Goal: Task Accomplishment & Management: Complete application form

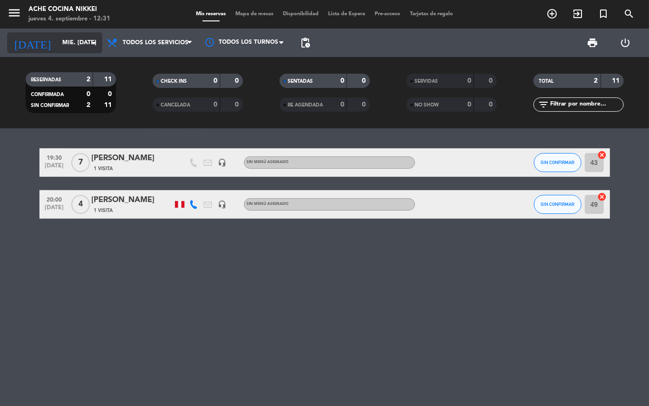
click at [62, 42] on input "mié. [DATE]" at bounding box center [98, 43] width 80 height 16
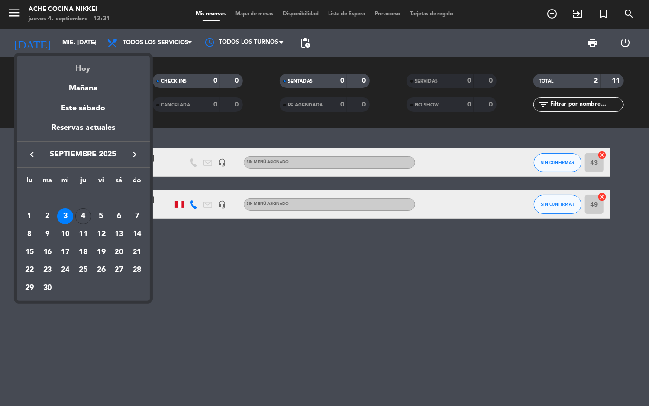
click at [85, 67] on div "Hoy" at bounding box center [83, 65] width 133 height 19
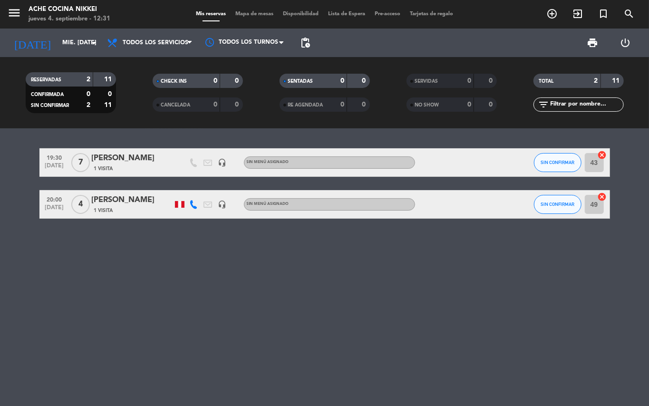
type input "[DEMOGRAPHIC_DATA] [DATE]"
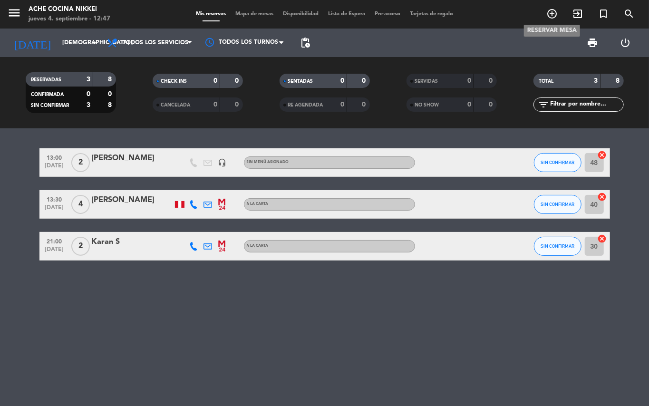
click at [554, 10] on icon "add_circle_outline" at bounding box center [551, 13] width 11 height 11
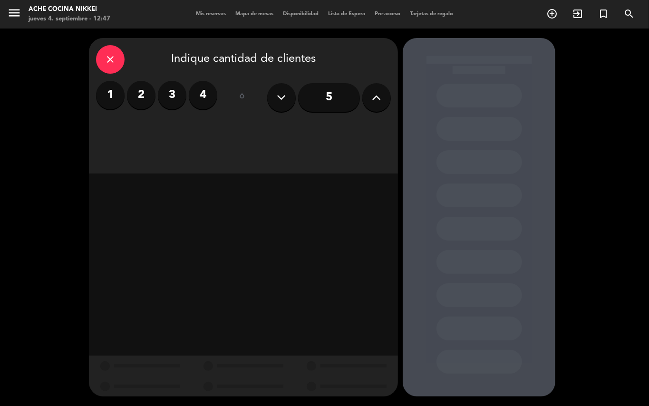
click at [136, 97] on label "2" at bounding box center [141, 95] width 29 height 29
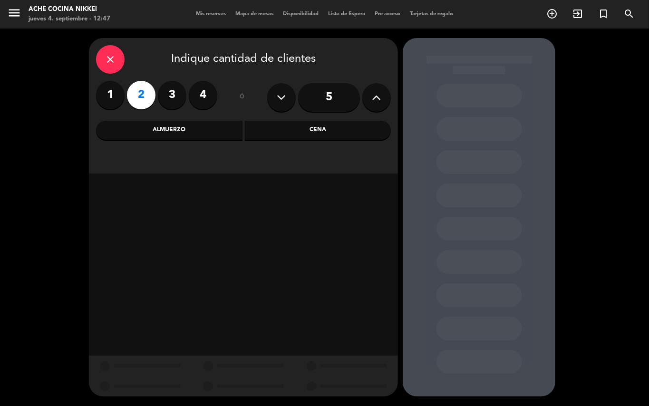
click at [271, 127] on div "Cena" at bounding box center [318, 130] width 146 height 19
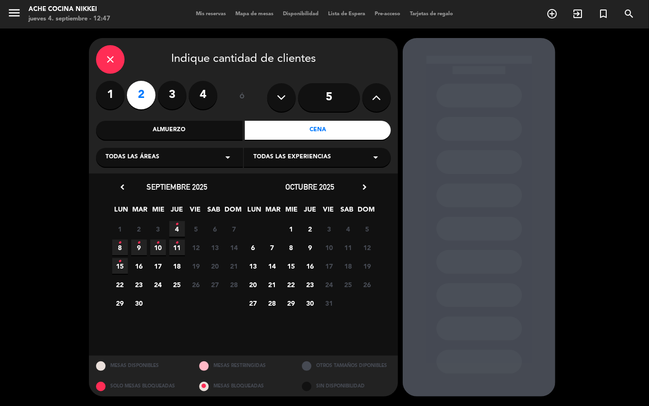
click at [181, 280] on span "25" at bounding box center [177, 285] width 16 height 16
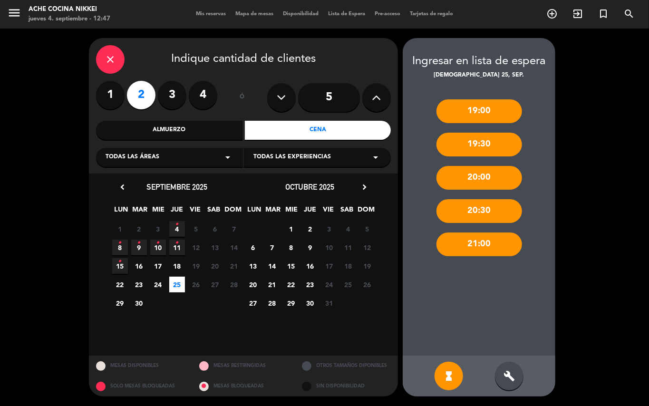
click at [512, 373] on icon "build" at bounding box center [509, 375] width 11 height 11
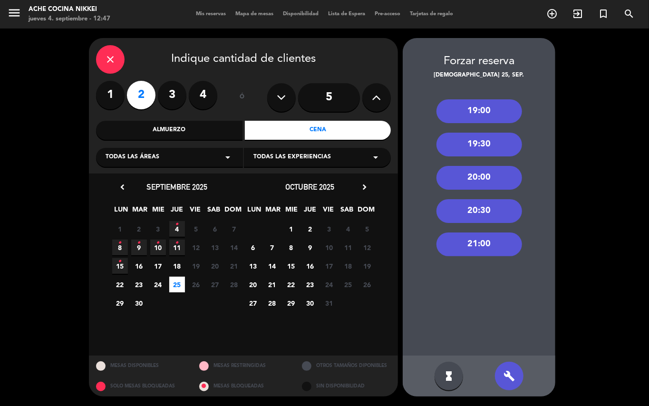
click at [490, 110] on div "19:00" at bounding box center [480, 111] width 86 height 24
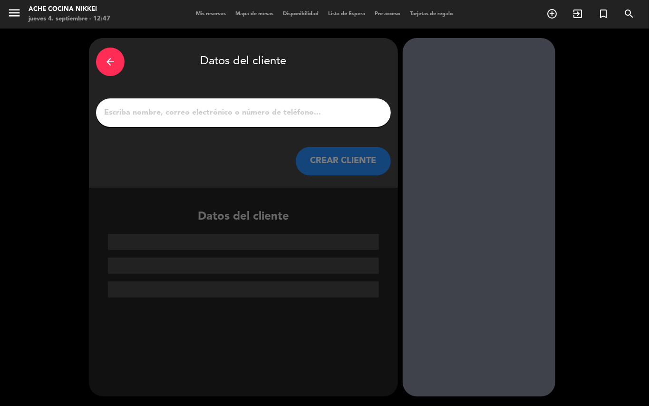
click at [186, 115] on input "1" at bounding box center [243, 112] width 281 height 13
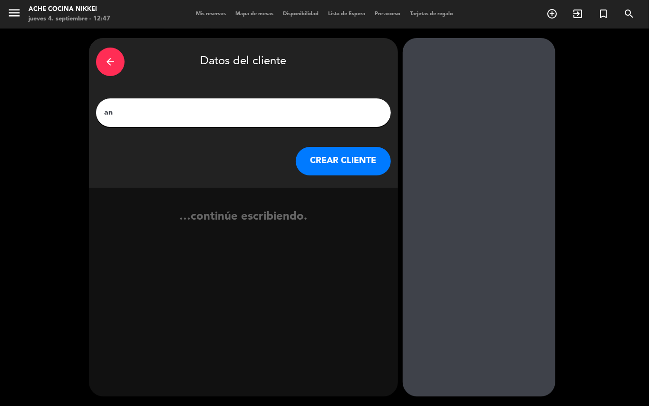
type input "a"
type input "[PERSON_NAME]"
click at [350, 166] on button "CREAR CLIENTE" at bounding box center [343, 161] width 95 height 29
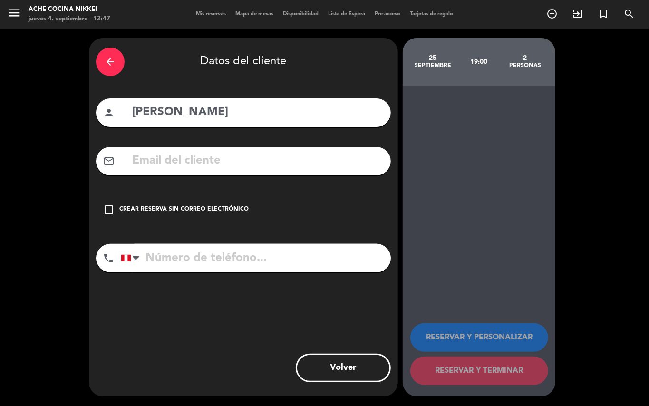
click at [107, 204] on icon "check_box_outline_blank" at bounding box center [108, 209] width 11 height 11
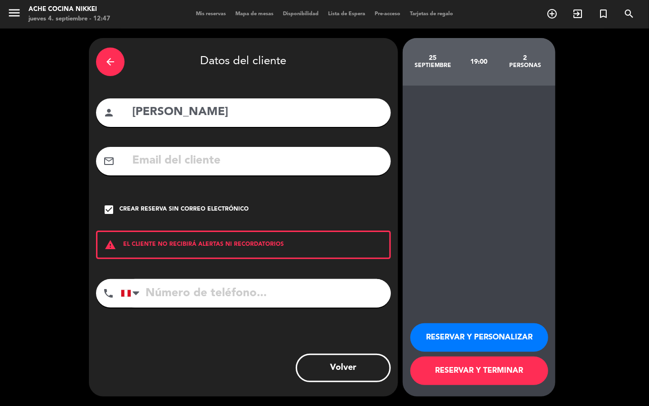
click at [452, 336] on button "RESERVAR Y PERSONALIZAR" at bounding box center [479, 337] width 138 height 29
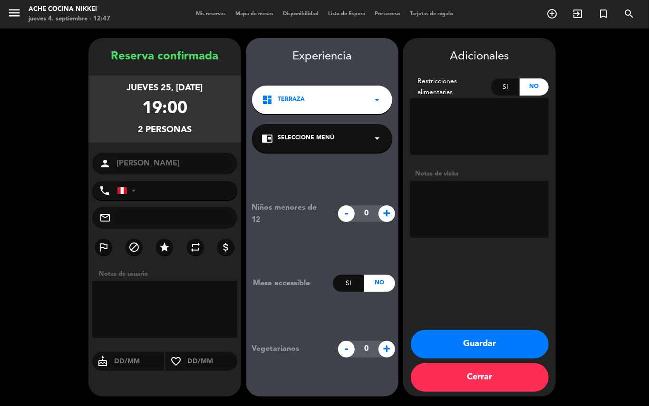
click at [510, 341] on button "Guardar" at bounding box center [480, 344] width 138 height 29
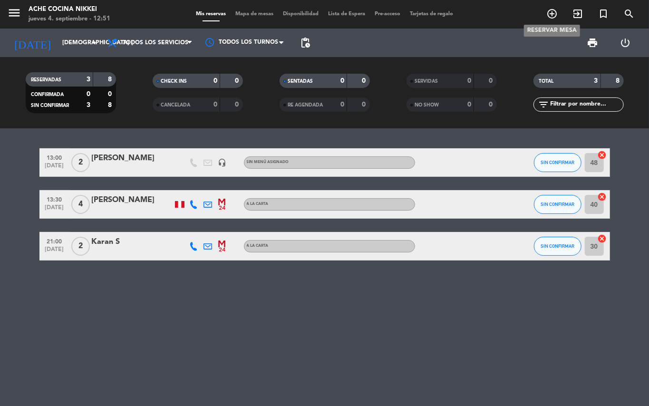
click at [550, 11] on icon "add_circle_outline" at bounding box center [551, 13] width 11 height 11
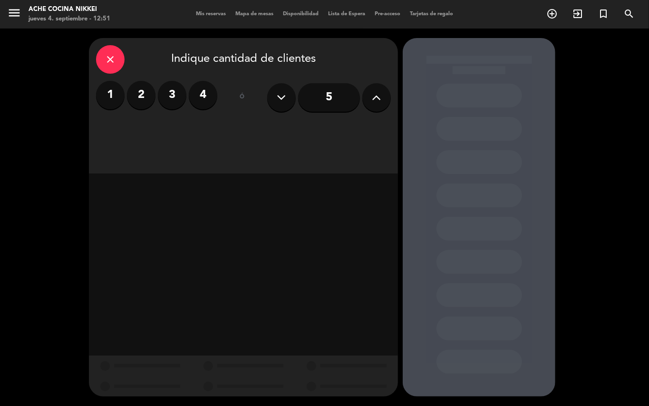
drag, startPoint x: 207, startPoint y: 97, endPoint x: 209, endPoint y: 117, distance: 20.1
click at [208, 96] on label "4" at bounding box center [203, 95] width 29 height 29
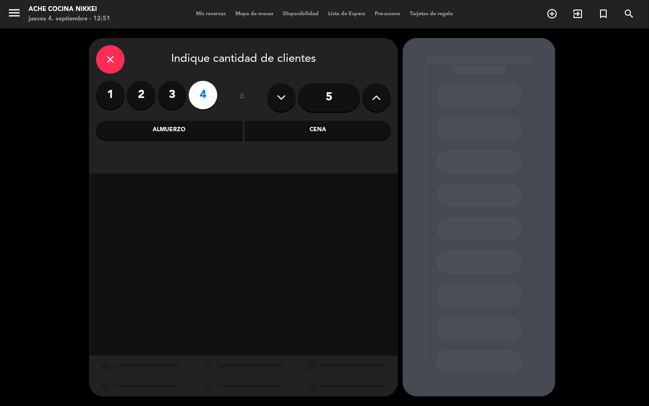
click at [204, 131] on div "Almuerzo" at bounding box center [169, 130] width 146 height 19
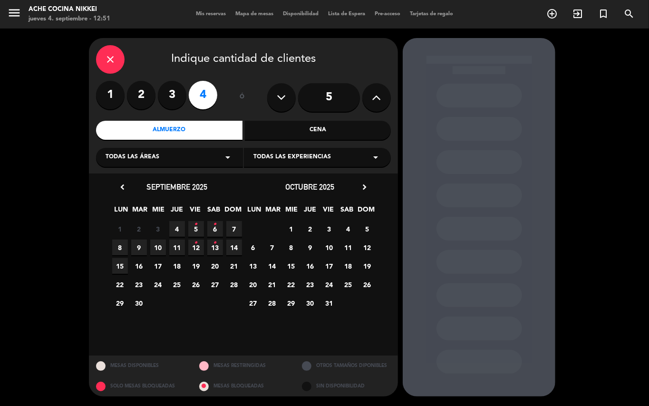
click at [177, 224] on span "4" at bounding box center [177, 229] width 16 height 16
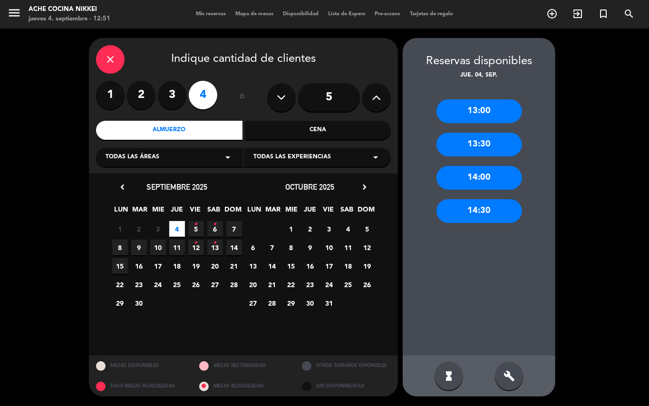
click at [490, 139] on div "13:30" at bounding box center [480, 145] width 86 height 24
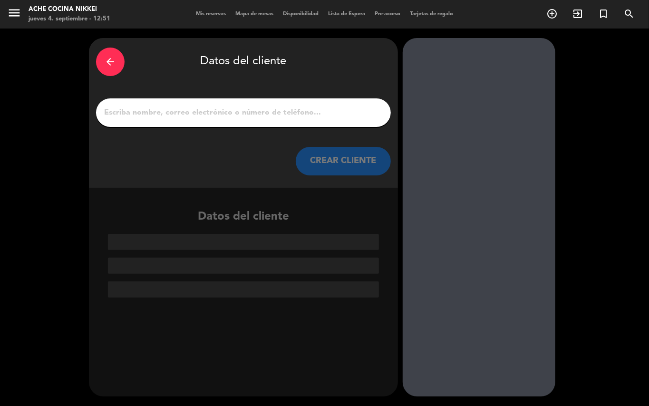
click at [139, 115] on input "1" at bounding box center [243, 112] width 281 height 13
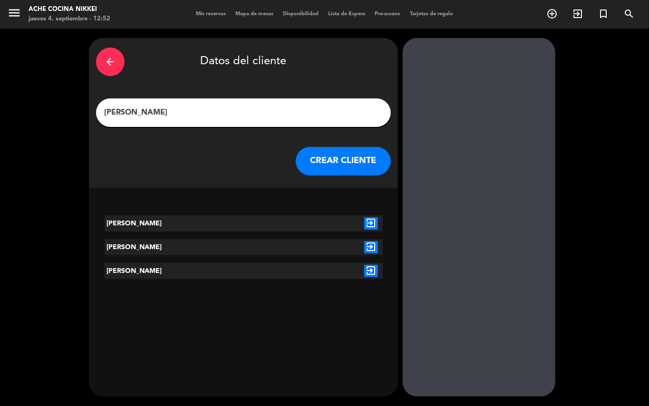
type input "[PERSON_NAME]"
click at [373, 267] on icon "exit_to_app" at bounding box center [371, 271] width 14 height 12
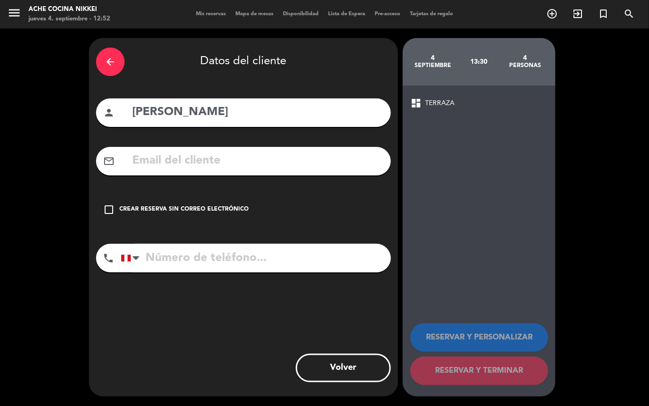
click at [114, 206] on icon "check_box_outline_blank" at bounding box center [108, 209] width 11 height 11
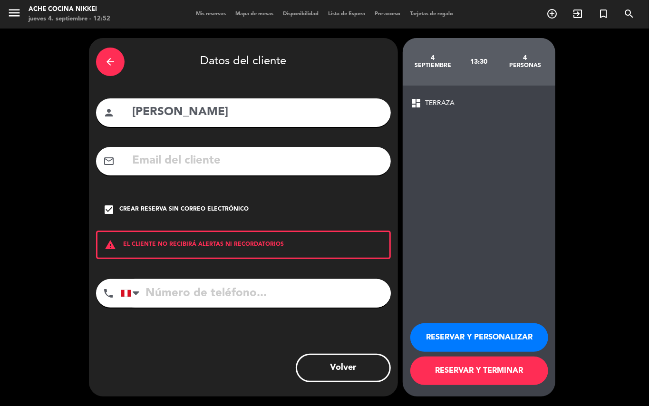
click at [479, 333] on button "RESERVAR Y PERSONALIZAR" at bounding box center [479, 337] width 138 height 29
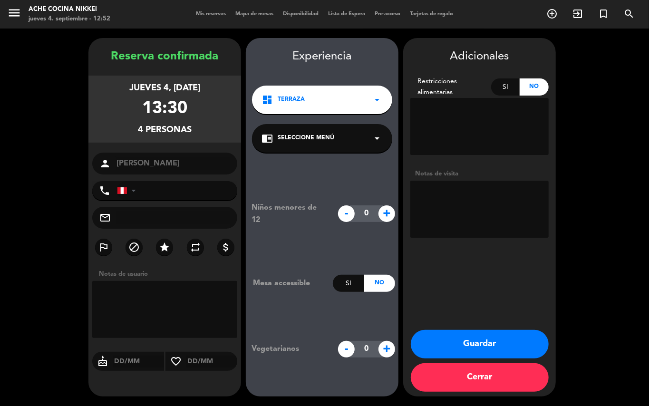
click at [470, 338] on button "Guardar" at bounding box center [480, 344] width 138 height 29
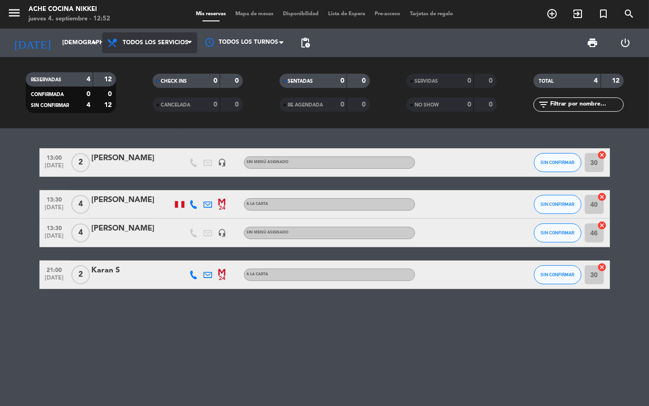
click at [138, 37] on span "Todos los servicios" at bounding box center [149, 42] width 95 height 21
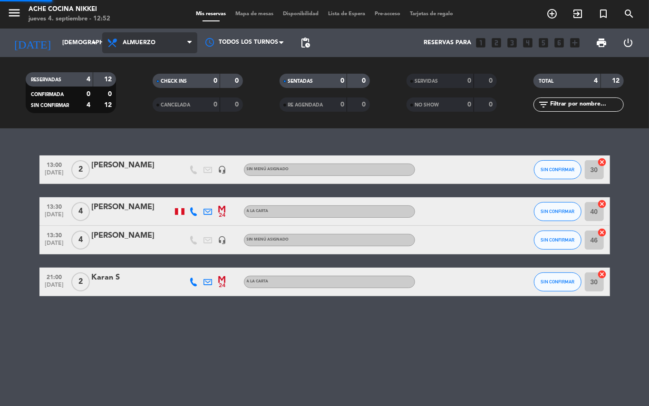
click at [139, 82] on div "menu Ache Cocina Nikkei jueves 4. septiembre - 12:52 Mis reservas Mapa de mesas…" at bounding box center [324, 64] width 649 height 128
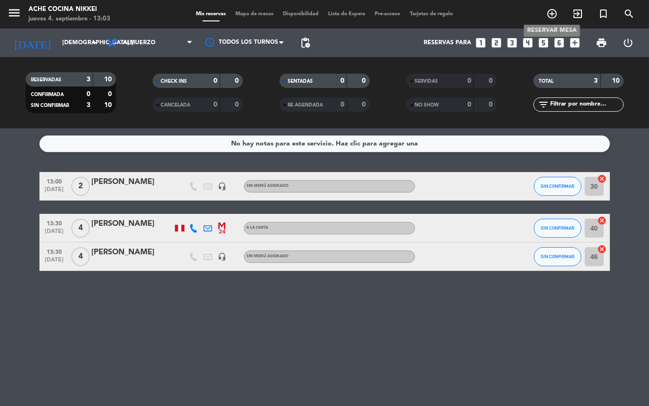
click at [553, 11] on icon "add_circle_outline" at bounding box center [551, 13] width 11 height 11
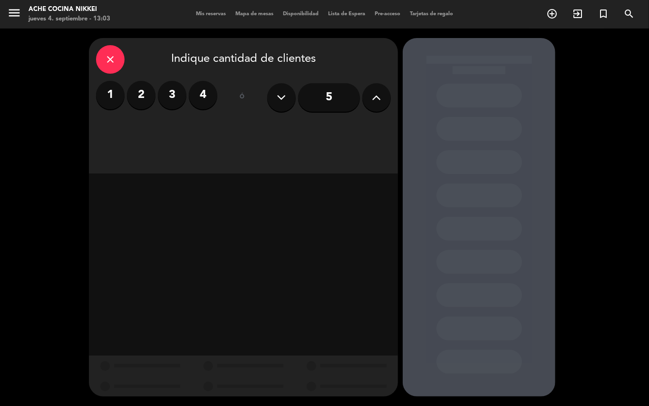
click at [144, 89] on label "2" at bounding box center [141, 95] width 29 height 29
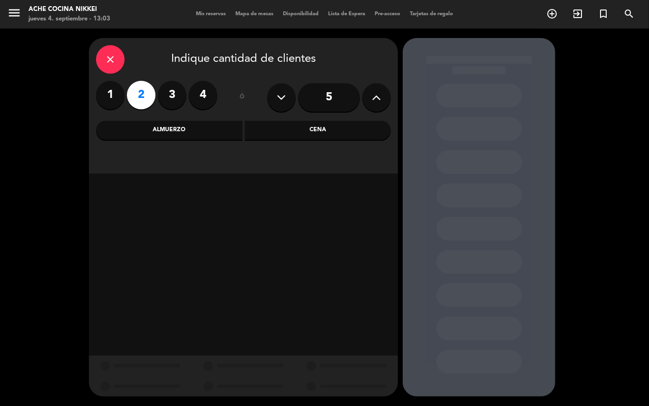
click at [206, 134] on div "Almuerzo" at bounding box center [169, 130] width 146 height 19
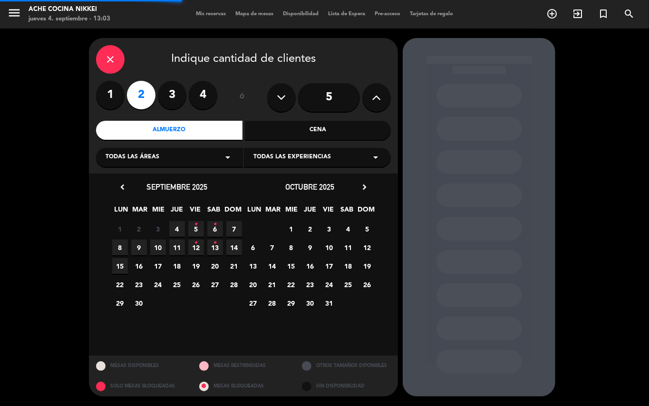
click at [299, 133] on div "Cena" at bounding box center [318, 130] width 146 height 19
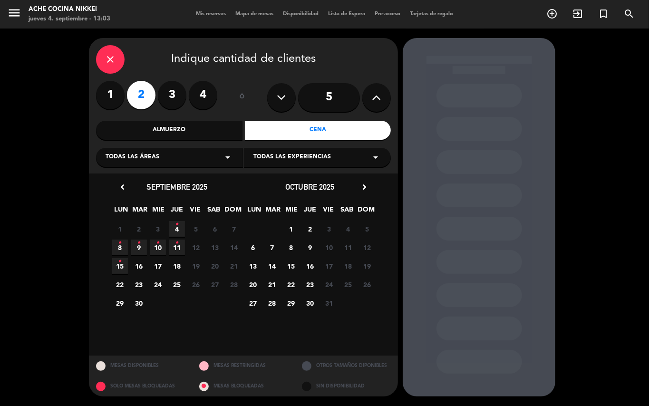
click at [179, 224] on span "4 •" at bounding box center [177, 229] width 16 height 16
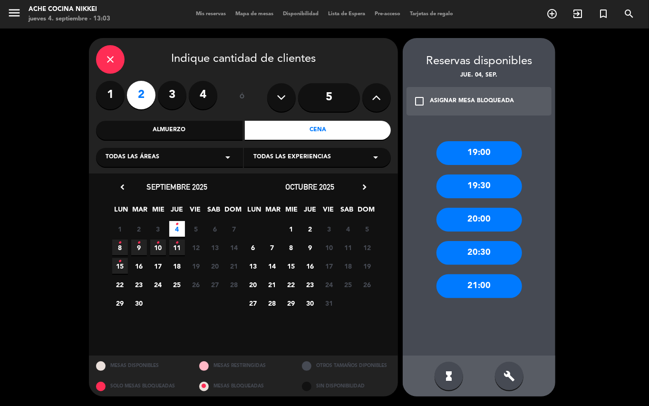
click at [492, 218] on div "20:00" at bounding box center [480, 220] width 86 height 24
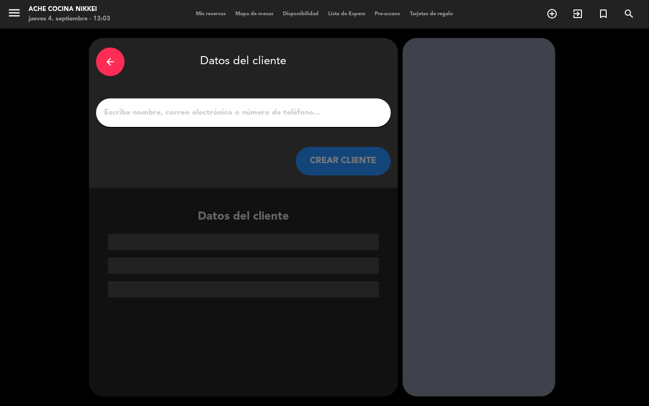
click at [144, 113] on input "1" at bounding box center [243, 112] width 281 height 13
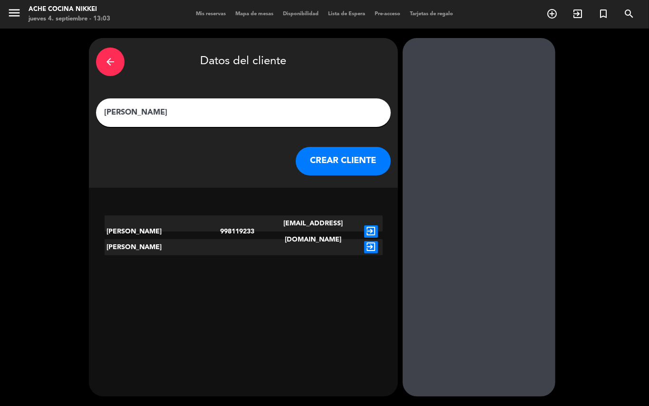
type input "[PERSON_NAME]"
click at [330, 171] on button "CREAR CLIENTE" at bounding box center [343, 161] width 95 height 29
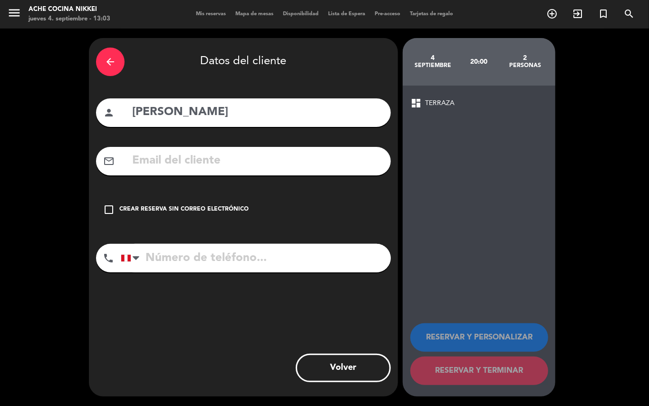
click at [116, 205] on div "check_box_outline_blank Crear reserva sin correo electrónico" at bounding box center [243, 209] width 295 height 29
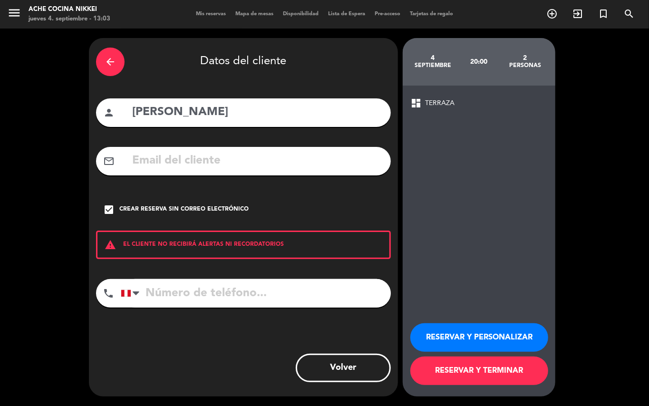
click at [506, 331] on button "RESERVAR Y PERSONALIZAR" at bounding box center [479, 337] width 138 height 29
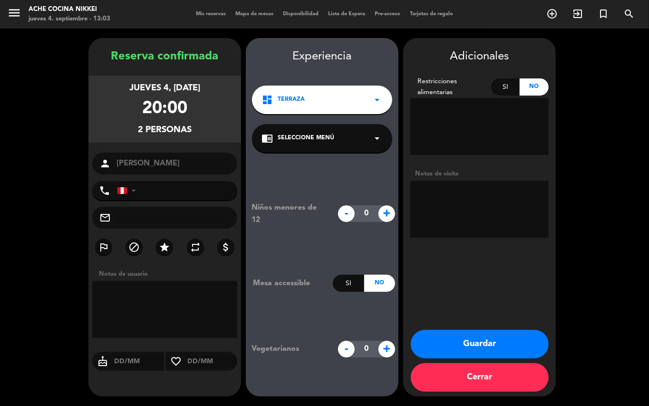
click at [522, 341] on button "Guardar" at bounding box center [480, 344] width 138 height 29
